Goal: Information Seeking & Learning: Learn about a topic

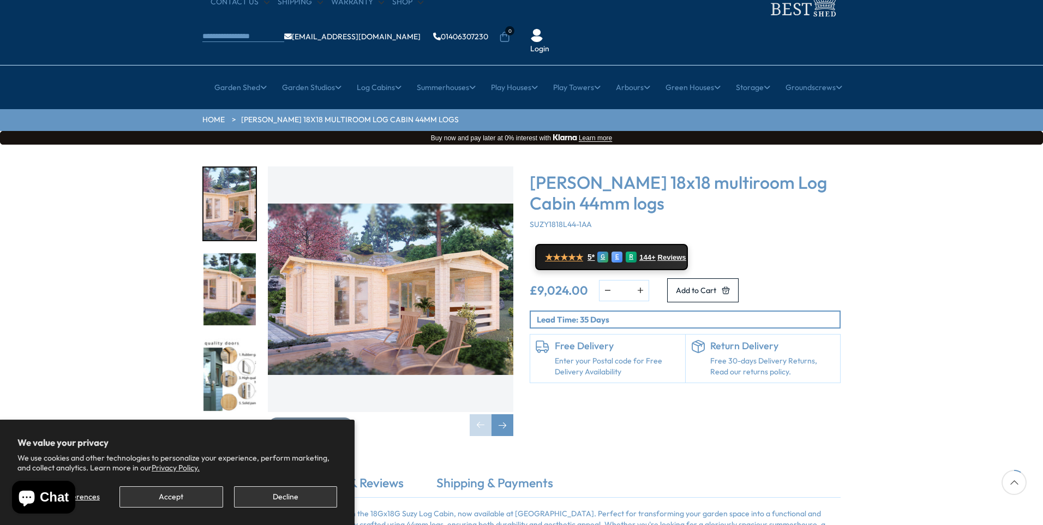
scroll to position [109, 0]
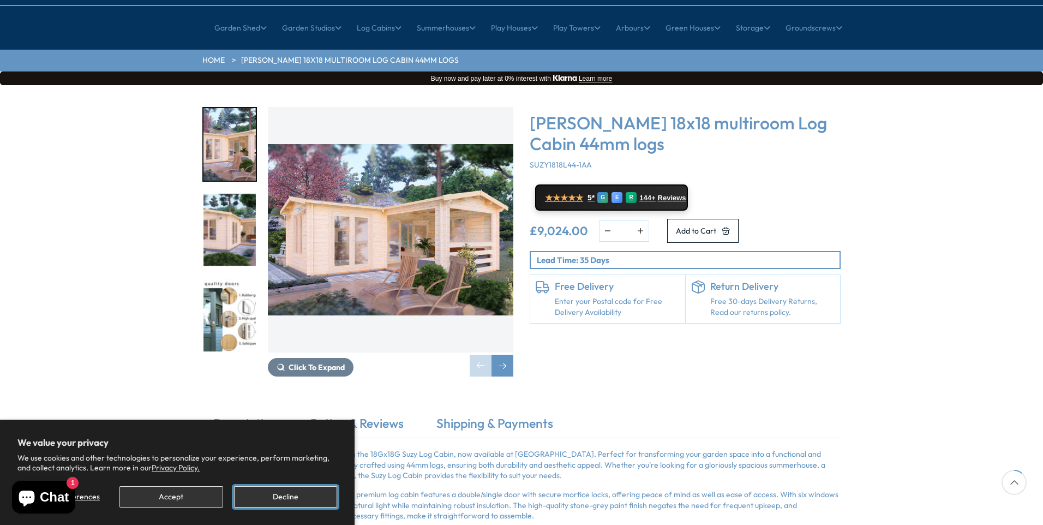
click at [266, 492] on button "Decline" at bounding box center [285, 496] width 103 height 21
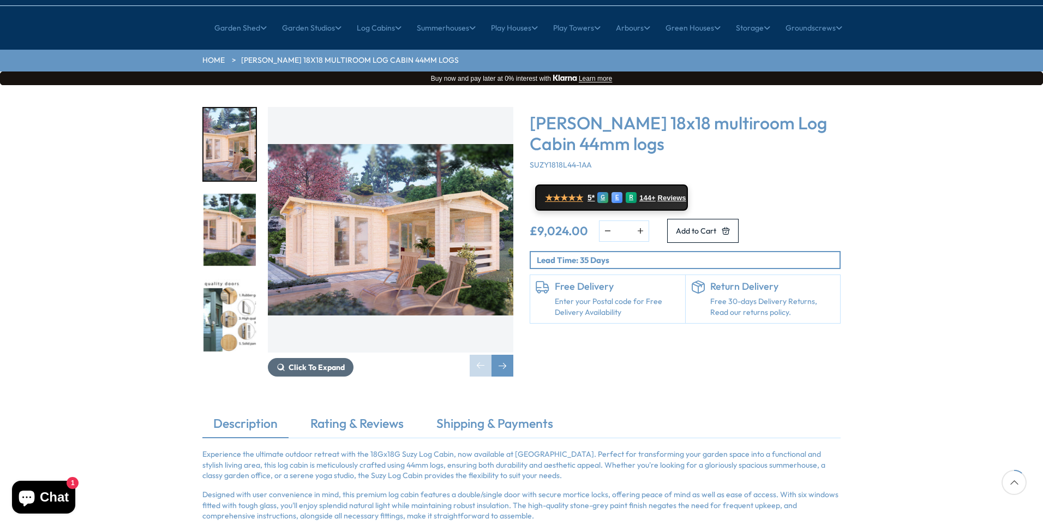
click at [298, 358] on button "Click To Expand" at bounding box center [311, 367] width 86 height 19
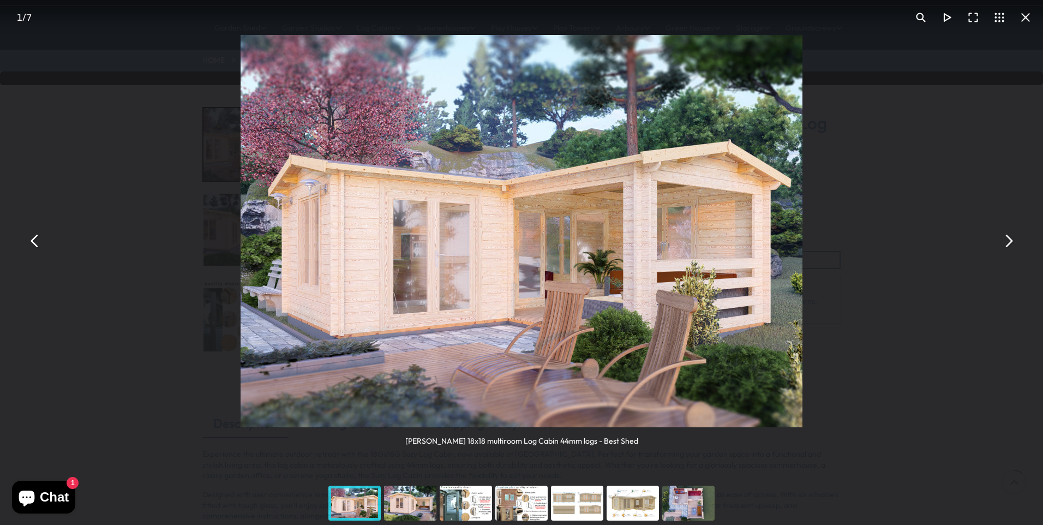
click at [405, 497] on div "You can close this modal content with the ESC key" at bounding box center [410, 503] width 56 height 44
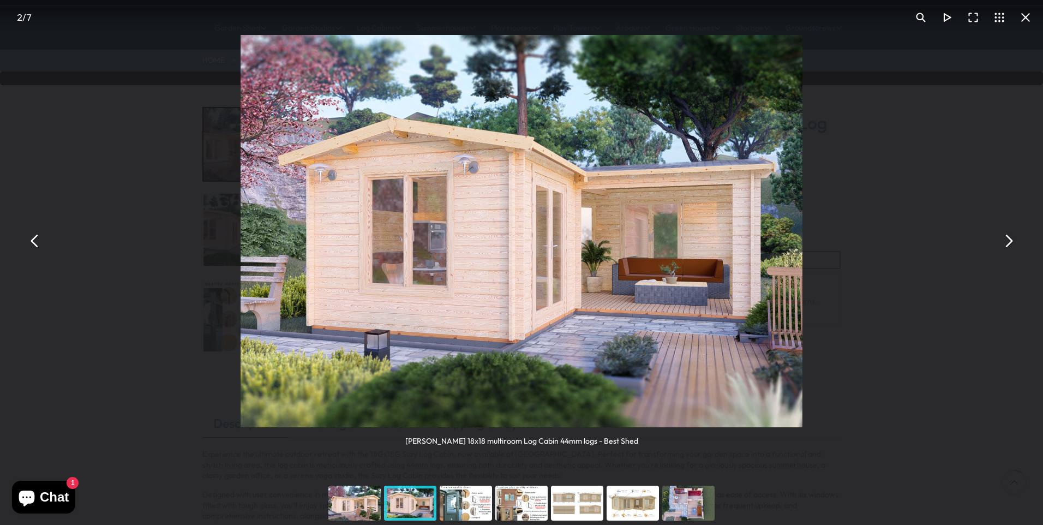
click at [459, 508] on div "You can close this modal content with the ESC key" at bounding box center [466, 503] width 56 height 44
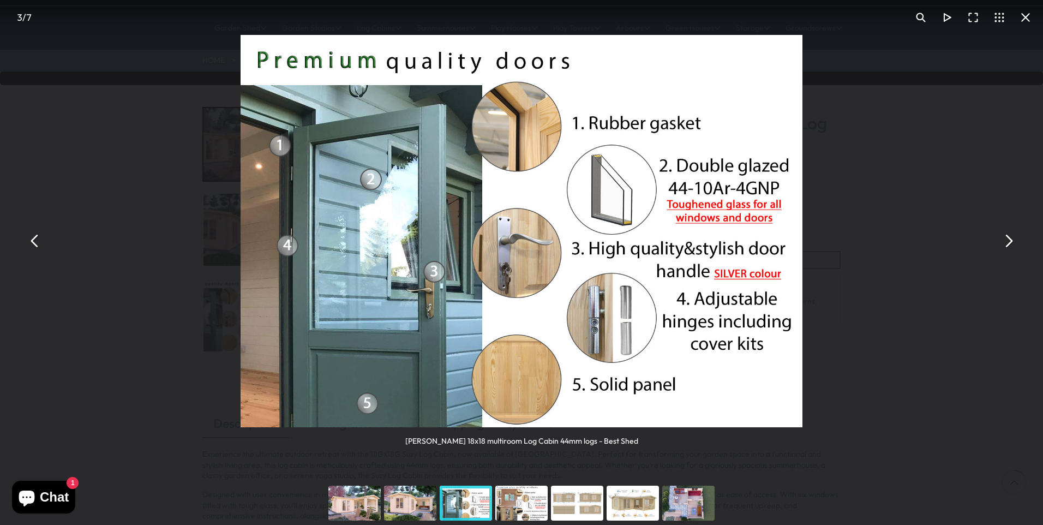
click at [514, 503] on div "You can close this modal content with the ESC key" at bounding box center [522, 503] width 56 height 44
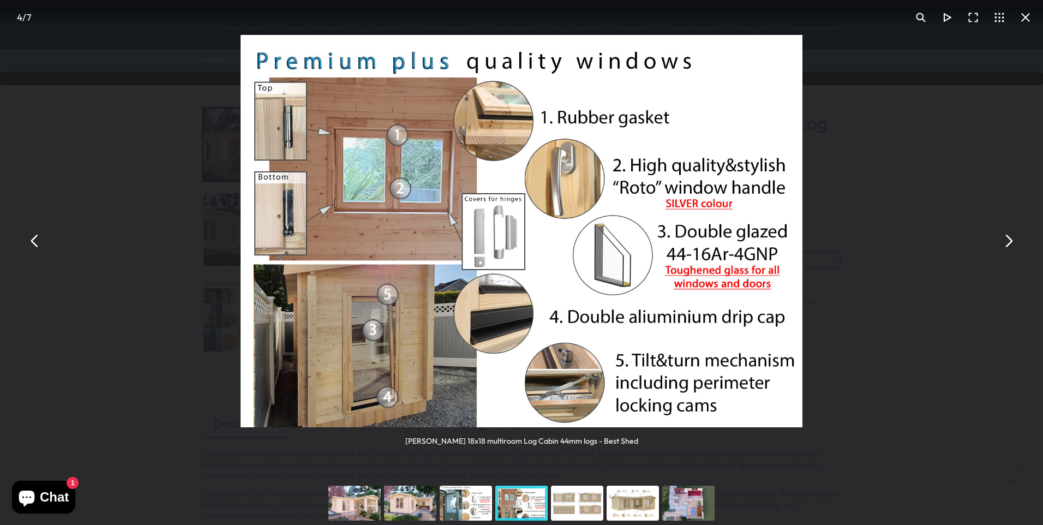
click at [572, 510] on div "You can close this modal content with the ESC key" at bounding box center [577, 503] width 56 height 44
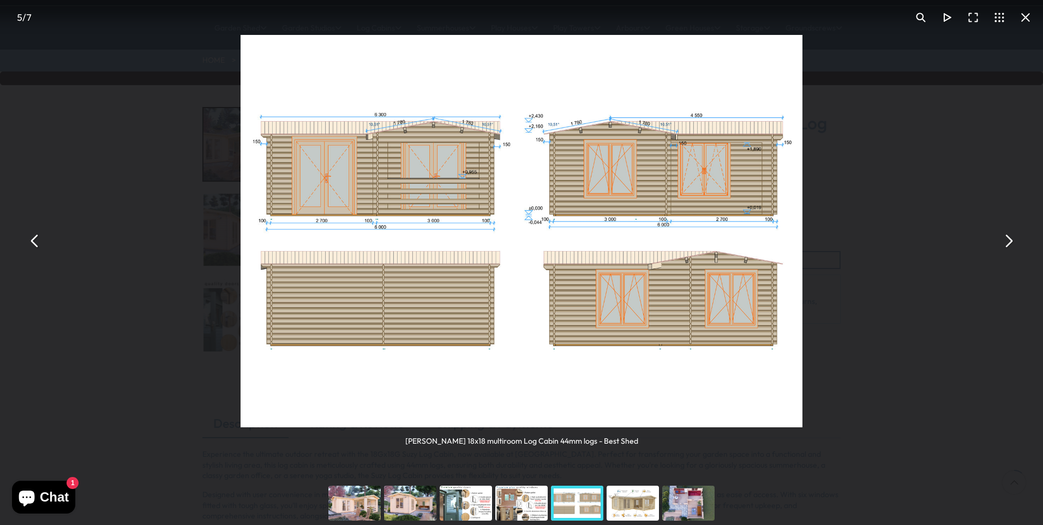
click at [629, 511] on div "You can close this modal content with the ESC key" at bounding box center [633, 503] width 56 height 44
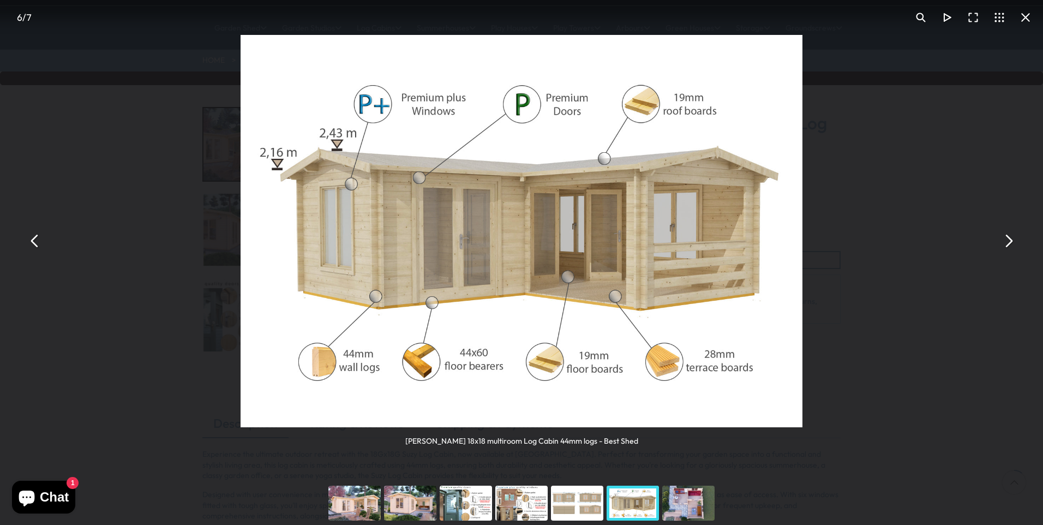
click at [627, 502] on div "You can close this modal content with the ESC key" at bounding box center [633, 503] width 56 height 44
click at [631, 507] on div "You can close this modal content with the ESC key" at bounding box center [633, 503] width 56 height 44
click at [691, 504] on div "You can close this modal content with the ESC key" at bounding box center [688, 503] width 56 height 44
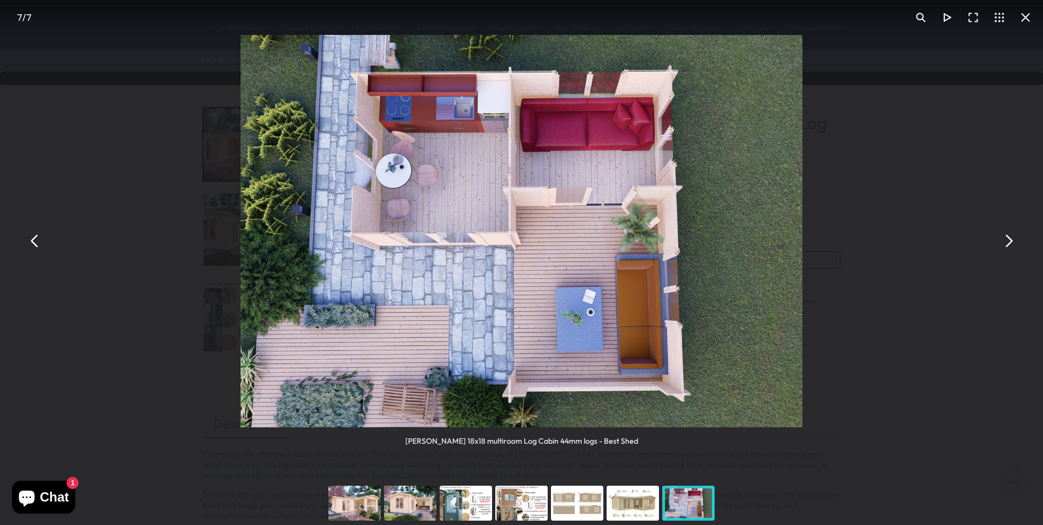
click at [1002, 238] on button "You can close this modal content with the ESC key" at bounding box center [1008, 240] width 26 height 26
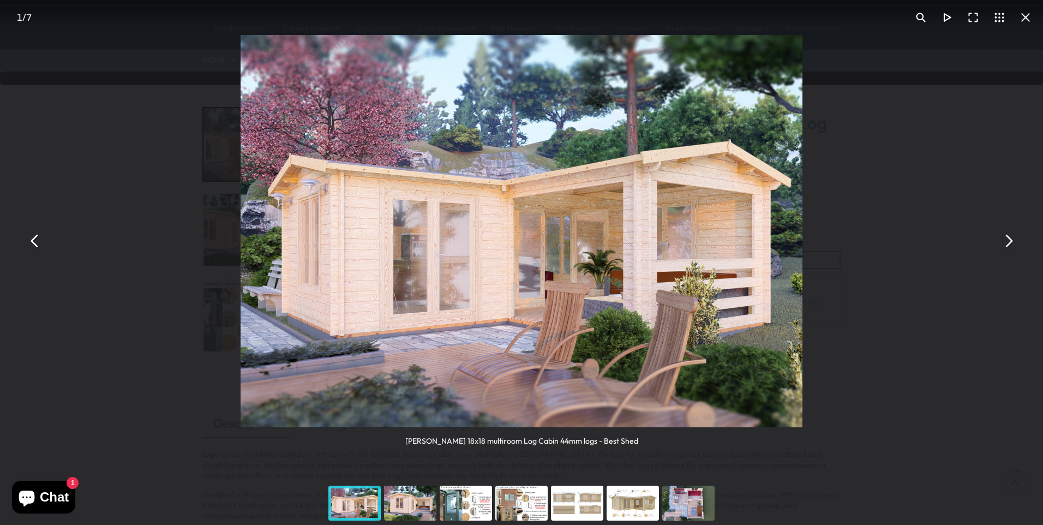
click at [1002, 238] on button "You can close this modal content with the ESC key" at bounding box center [1008, 240] width 26 height 26
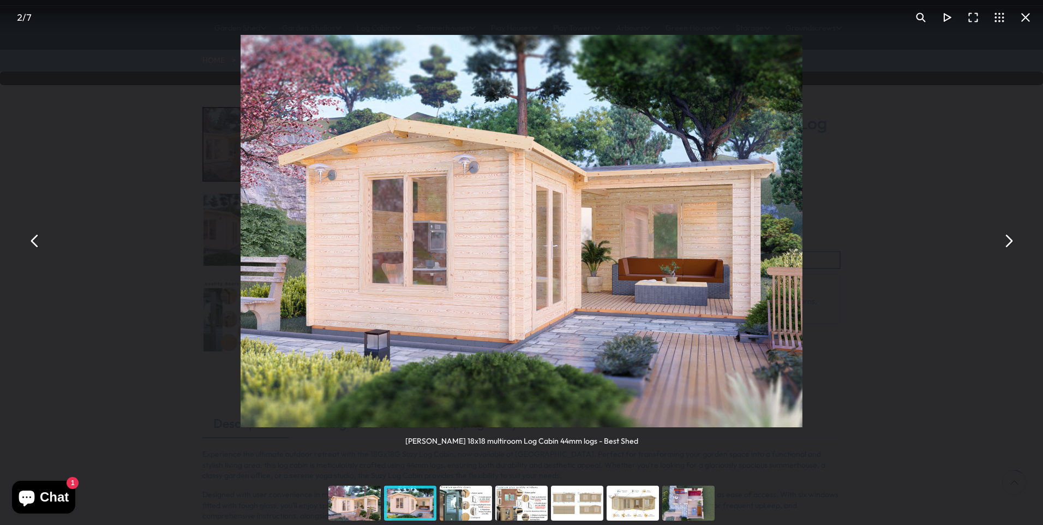
click at [1003, 238] on button "You can close this modal content with the ESC key" at bounding box center [1008, 240] width 26 height 26
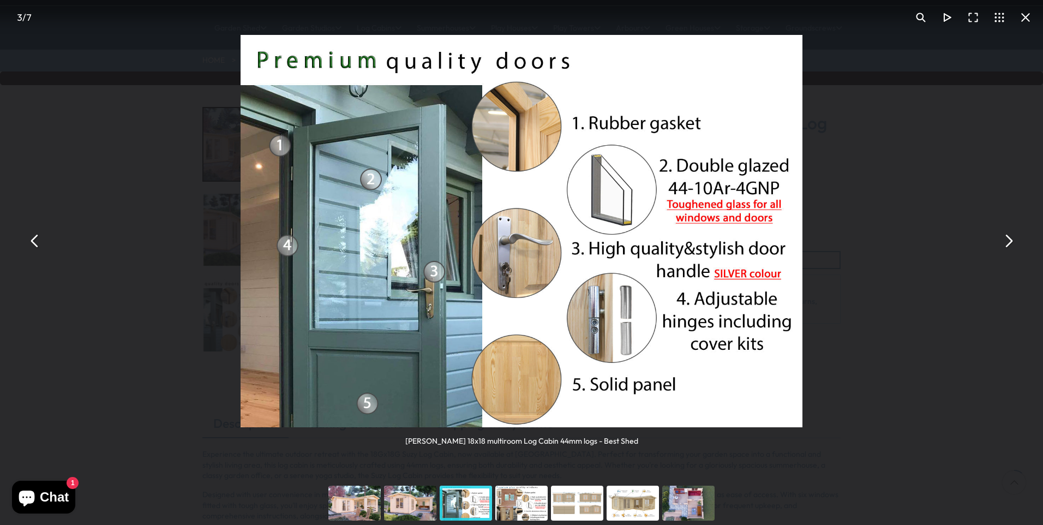
click at [1001, 235] on button "You can close this modal content with the ESC key" at bounding box center [1008, 240] width 26 height 26
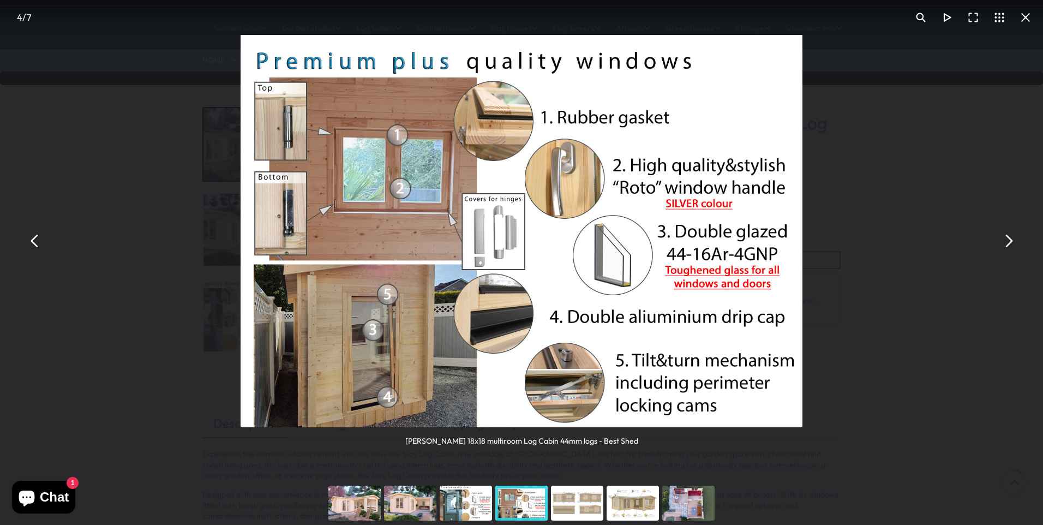
click at [1001, 235] on button "You can close this modal content with the ESC key" at bounding box center [1008, 240] width 26 height 26
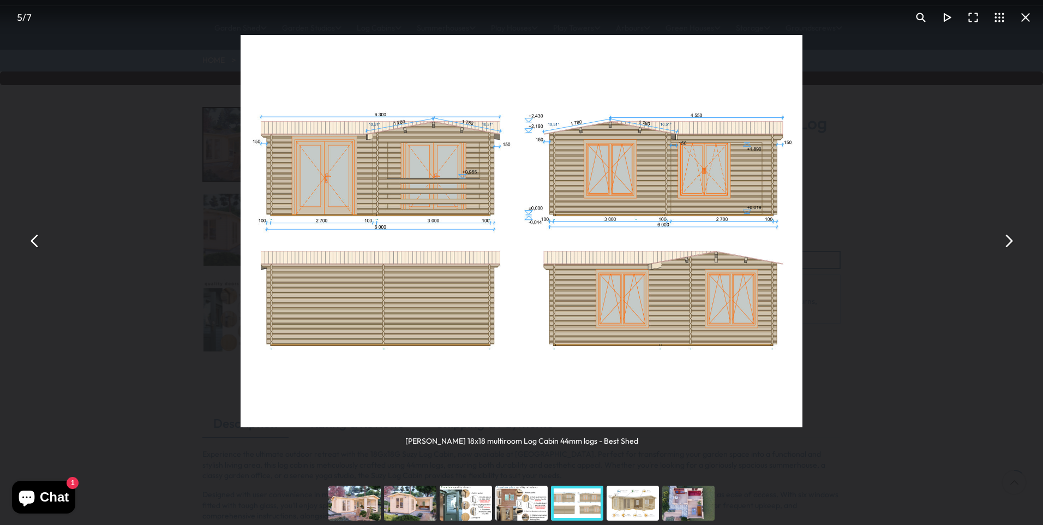
click at [993, 231] on div "[PERSON_NAME] 18x18 multiroom Log Cabin 44mm logs - Best Shed" at bounding box center [521, 240] width 1043 height 481
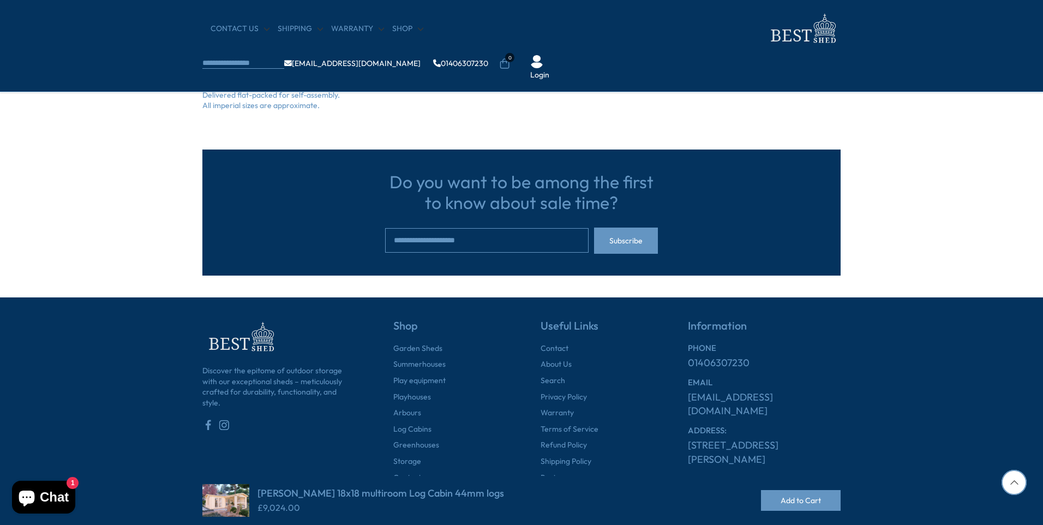
scroll to position [929, 0]
